Goal: Task Accomplishment & Management: Manage account settings

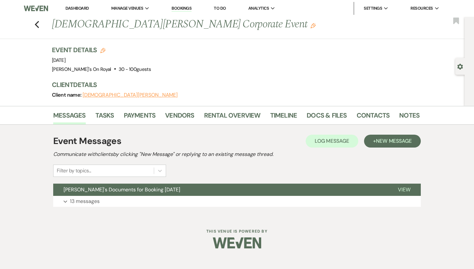
click at [86, 4] on li "Dashboard" at bounding box center [77, 8] width 30 height 13
click at [83, 6] on link "Dashboard" at bounding box center [76, 7] width 23 height 5
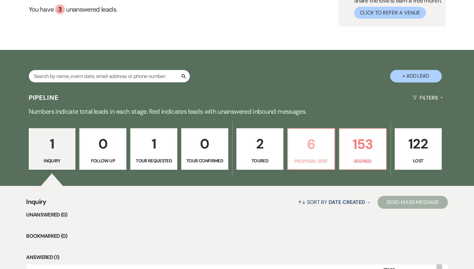
click at [317, 150] on p "6" at bounding box center [311, 145] width 39 height 22
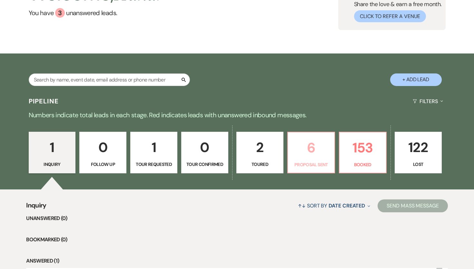
select select "6"
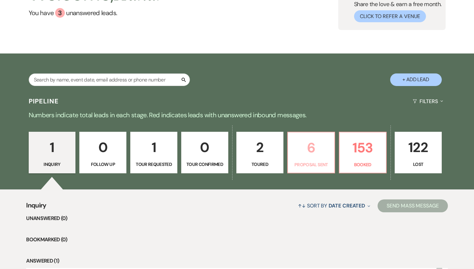
select select "6"
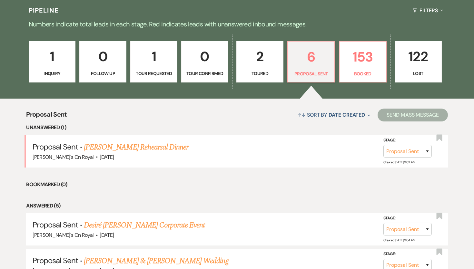
scroll to position [152, 0]
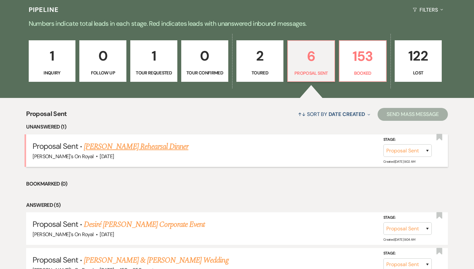
click at [177, 144] on link "[PERSON_NAME] Rehearsal Dinner" at bounding box center [136, 147] width 105 height 12
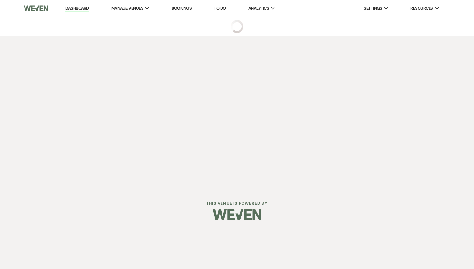
select select "6"
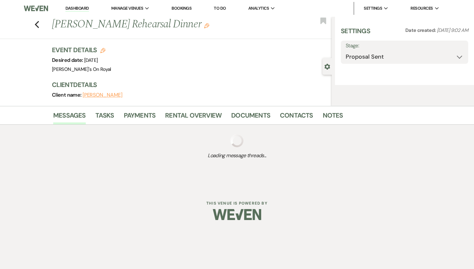
select select "20"
select select "11"
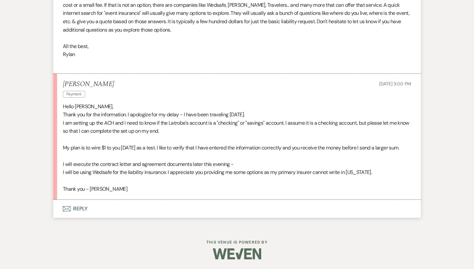
scroll to position [1105, 0]
